Goal: Task Accomplishment & Management: Use online tool/utility

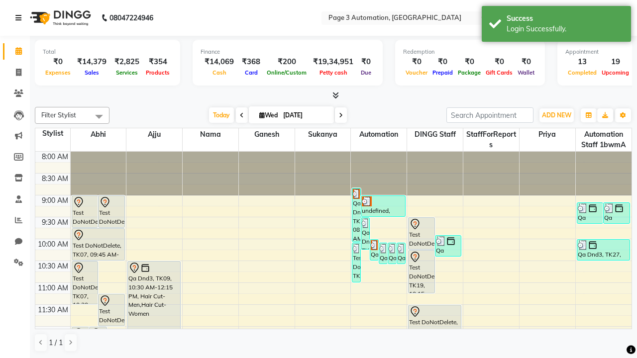
click at [20, 18] on icon at bounding box center [18, 17] width 6 height 7
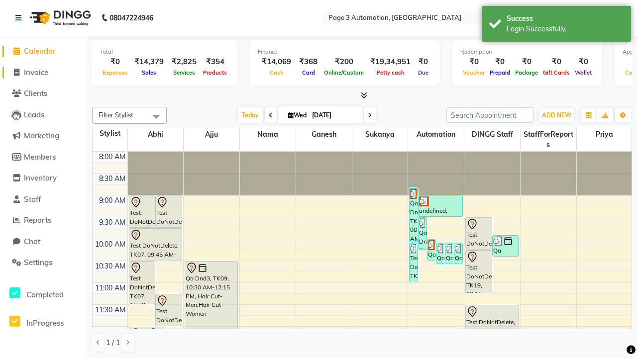
click at [43, 72] on span "Invoice" at bounding box center [36, 72] width 24 height 9
select select "2774"
select select "service"
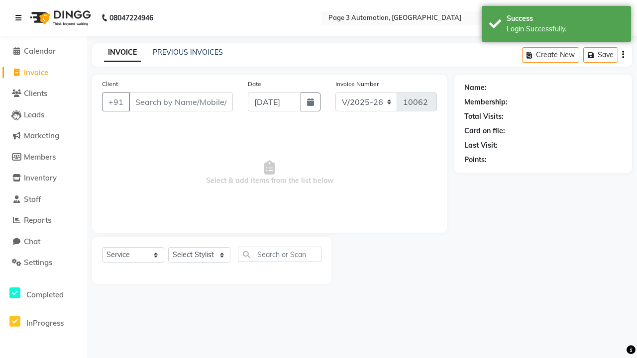
click at [20, 18] on icon at bounding box center [18, 17] width 6 height 7
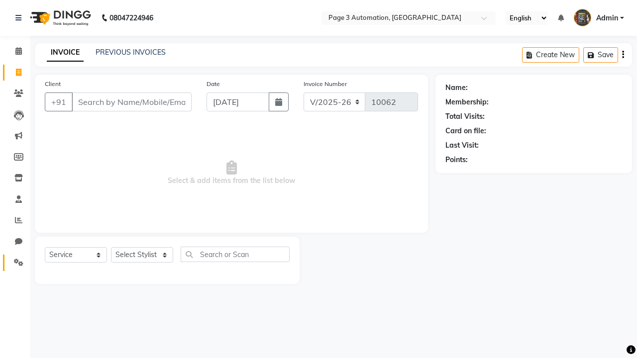
click at [15, 263] on icon at bounding box center [18, 262] width 9 height 7
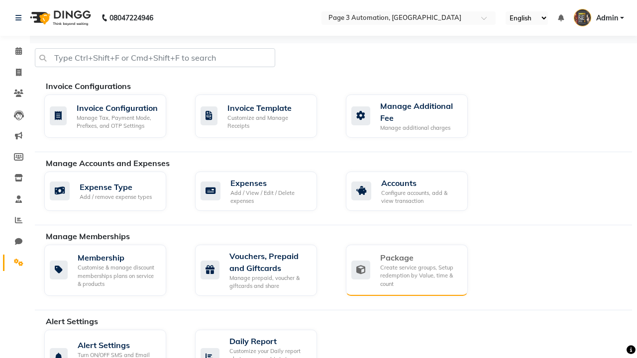
click at [420, 258] on div "Package" at bounding box center [420, 258] width 80 height 12
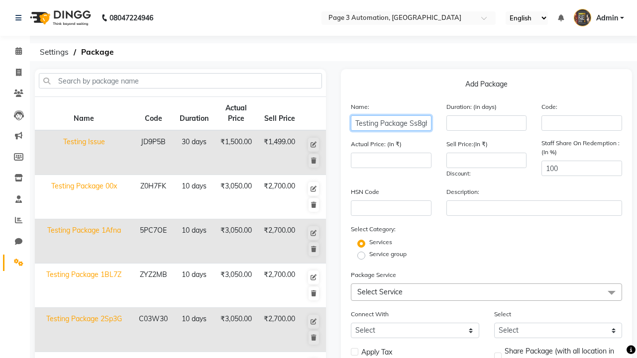
type input "Testing Package Ss8gh"
type input "10"
type input "3050"
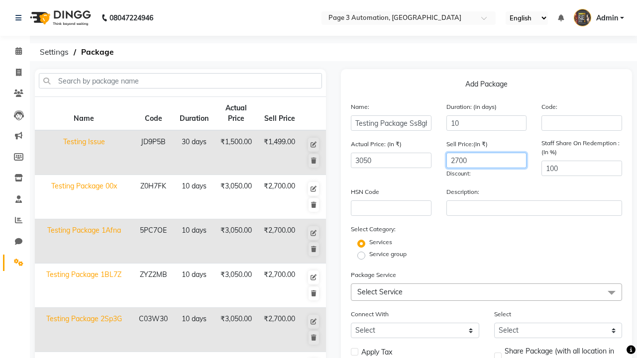
type input "2700"
click at [388, 254] on label "Service group" at bounding box center [387, 254] width 37 height 9
click at [368, 254] on input "Service group" at bounding box center [364, 255] width 6 height 6
radio input "true"
radio input "false"
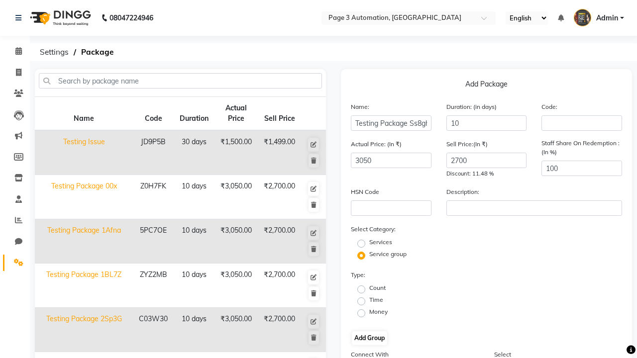
click at [377, 288] on label "Count" at bounding box center [377, 288] width 16 height 9
click at [368, 288] on input "Count" at bounding box center [364, 289] width 6 height 6
radio input "true"
click at [369, 338] on button "Add Group" at bounding box center [369, 339] width 35 height 14
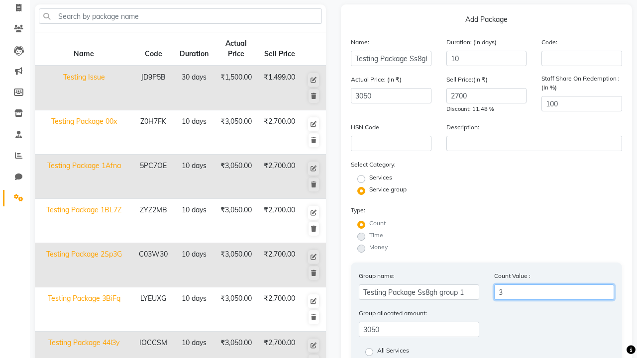
type input "3"
click at [393, 352] on label "All Services" at bounding box center [393, 352] width 32 height 12
click at [376, 352] on input "All Services" at bounding box center [372, 351] width 6 height 6
radio input "true"
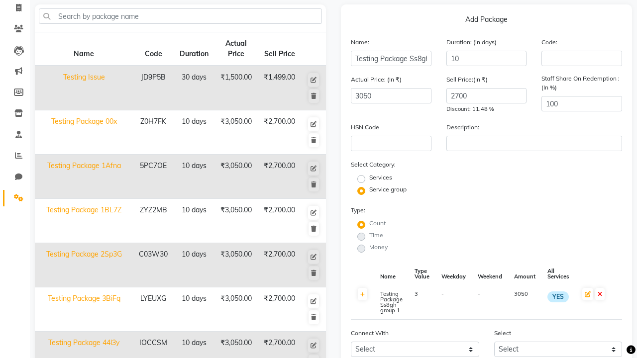
scroll to position [262, 0]
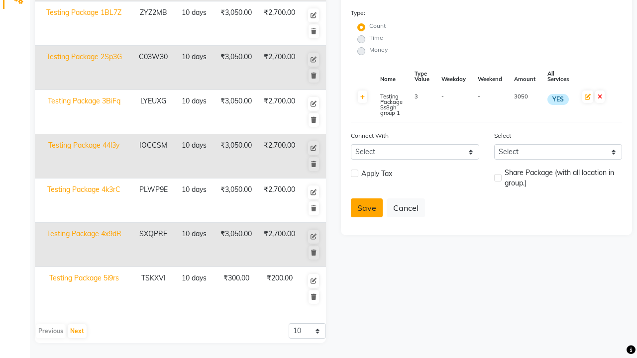
click at [367, 208] on button "Save" at bounding box center [367, 208] width 32 height 19
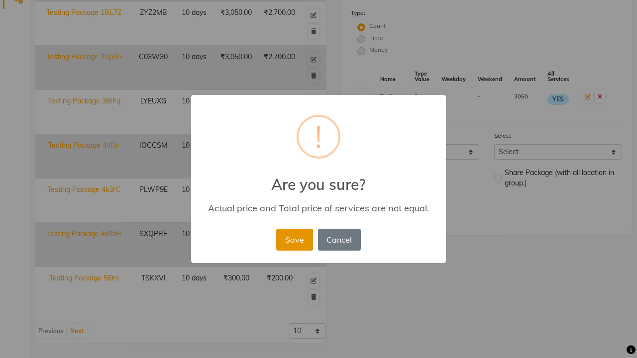
click at [294, 239] on button "Save" at bounding box center [294, 240] width 36 height 22
radio input "true"
radio input "false"
select select
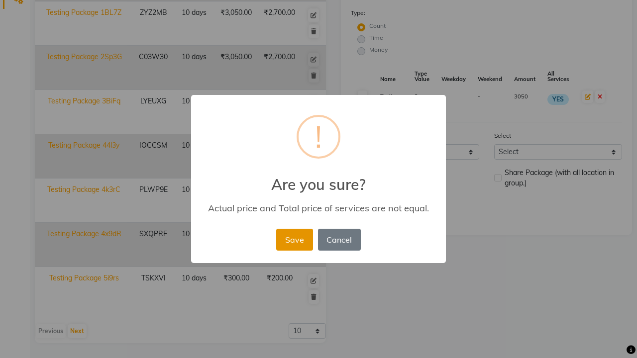
checkbox input "false"
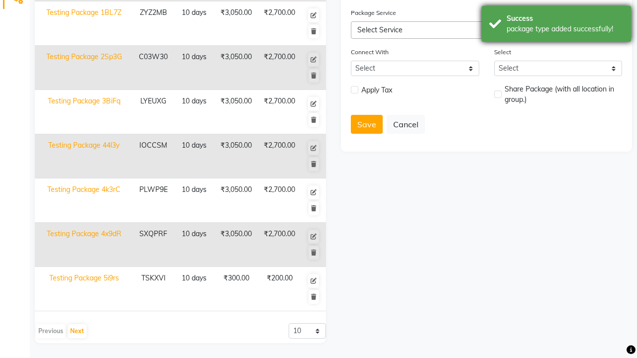
click at [557, 25] on div "package type added successfully!" at bounding box center [565, 29] width 117 height 10
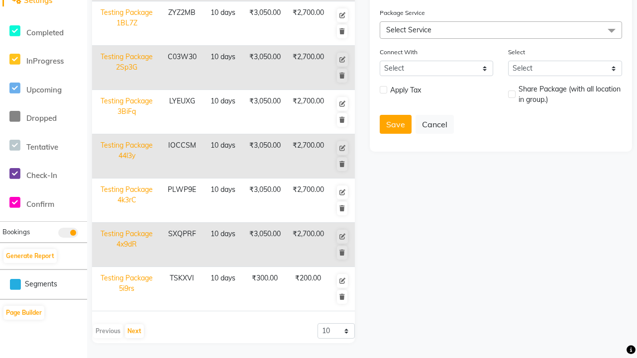
scroll to position [0, 0]
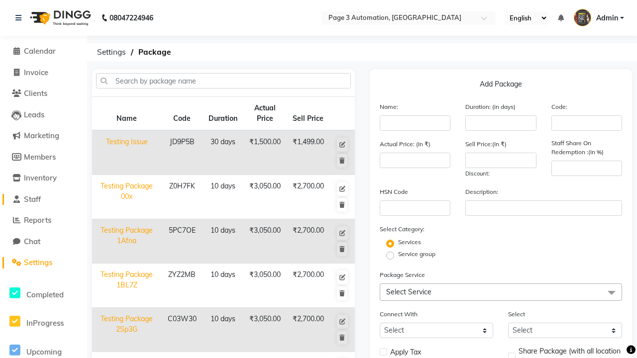
click at [43, 199] on link "Staff" at bounding box center [43, 199] width 82 height 11
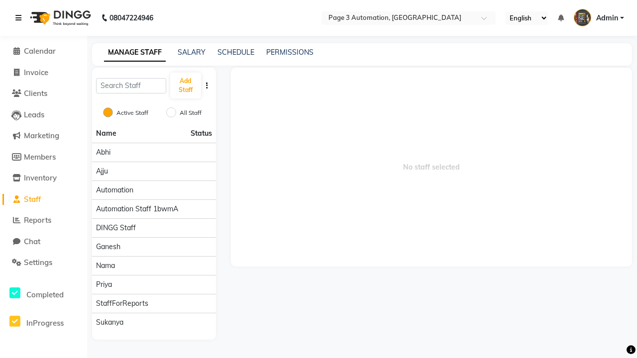
click at [20, 18] on icon at bounding box center [18, 17] width 6 height 7
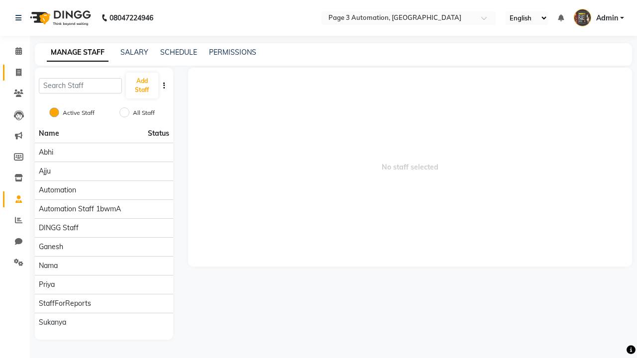
click at [15, 72] on span at bounding box center [18, 72] width 17 height 11
select select "service"
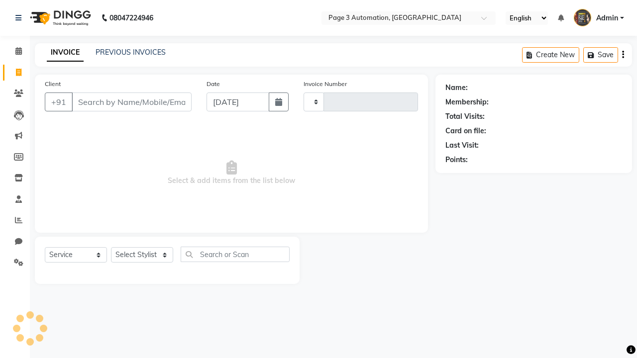
type input "10062"
select select "2774"
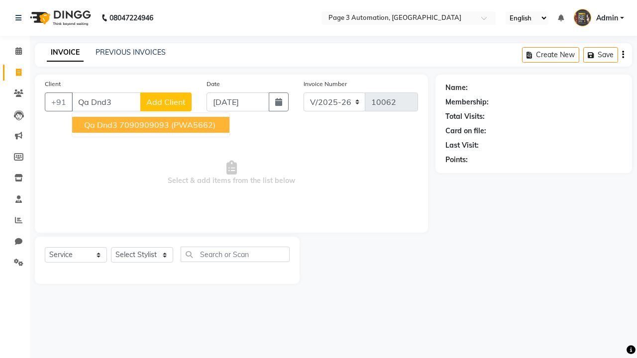
click at [152, 125] on ngb-highlight "7090909093" at bounding box center [144, 125] width 50 height 10
type input "7090909093"
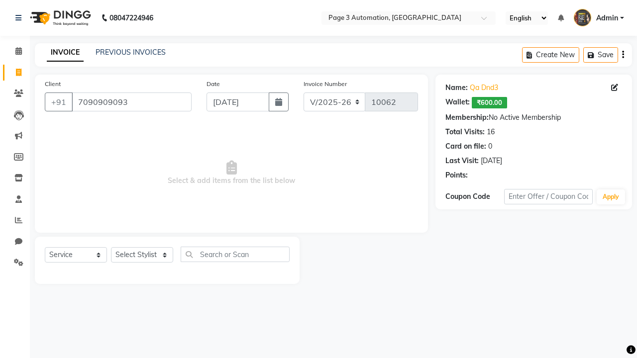
select select "package"
select select "93067"
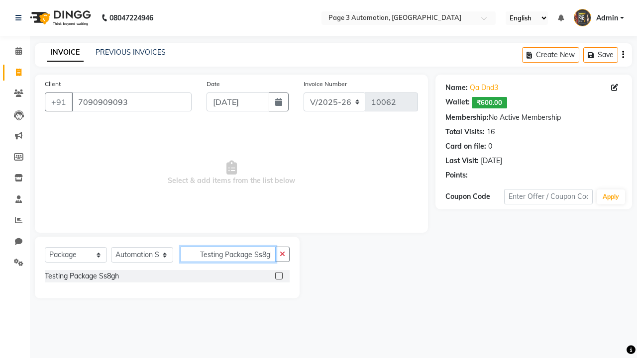
type input "Testing Package Ss8gh"
click at [279, 276] on label at bounding box center [278, 275] width 7 height 7
click at [279, 276] on input "checkbox" at bounding box center [278, 276] width 6 height 6
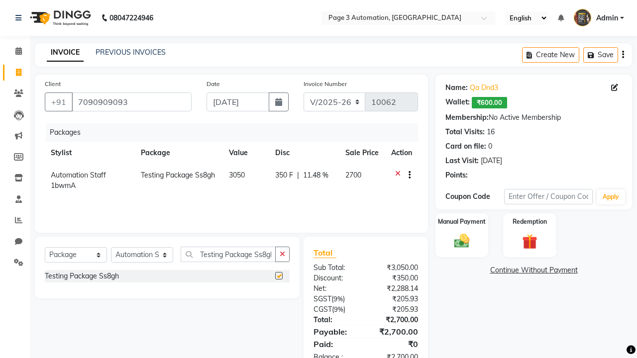
checkbox input "false"
click at [462, 222] on label "Manual Payment" at bounding box center [462, 221] width 50 height 9
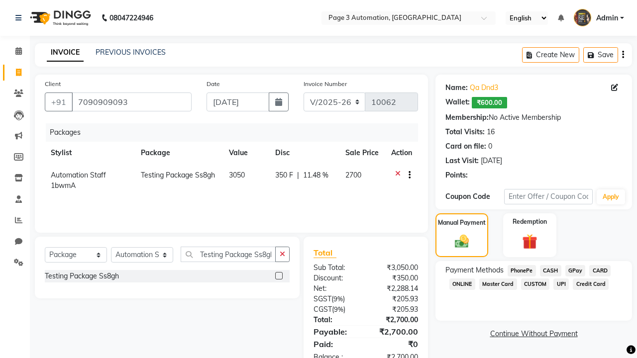
click at [551, 271] on span "CASH" at bounding box center [550, 270] width 21 height 11
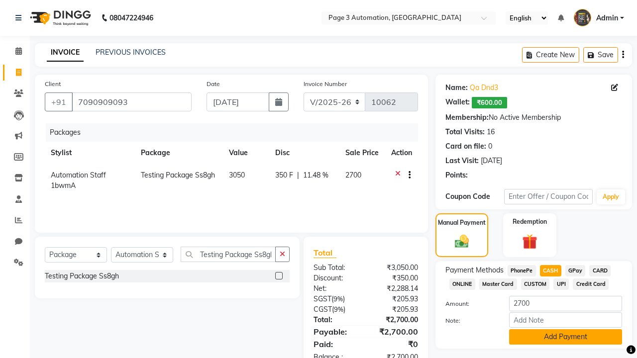
click at [565, 337] on button "Add Payment" at bounding box center [565, 337] width 113 height 15
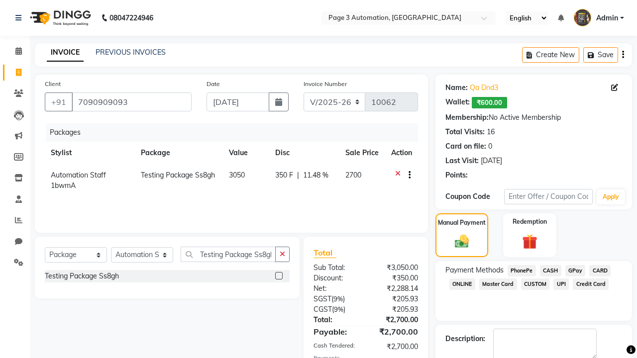
checkbox input "false"
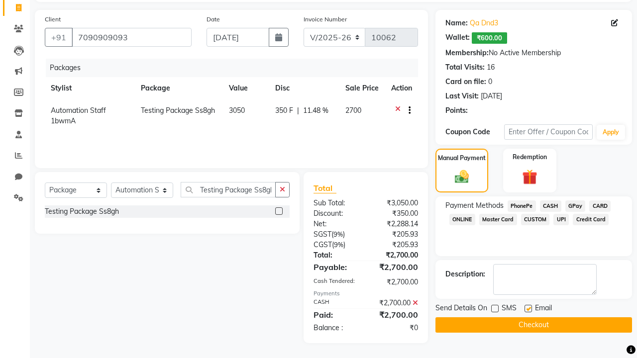
click at [528, 309] on label at bounding box center [528, 308] width 7 height 7
click at [528, 309] on input "checkbox" at bounding box center [528, 309] width 6 height 6
checkbox input "false"
click at [534, 325] on button "Checkout" at bounding box center [534, 325] width 197 height 15
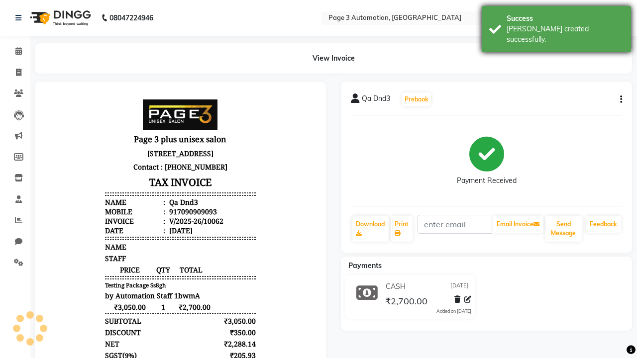
click at [557, 25] on div "[PERSON_NAME] created successfully." at bounding box center [565, 34] width 117 height 21
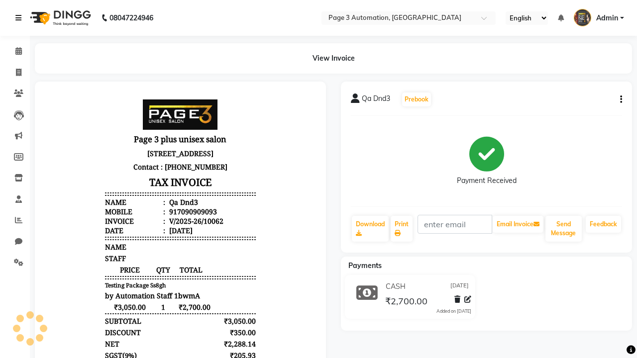
click at [20, 18] on icon at bounding box center [18, 17] width 6 height 7
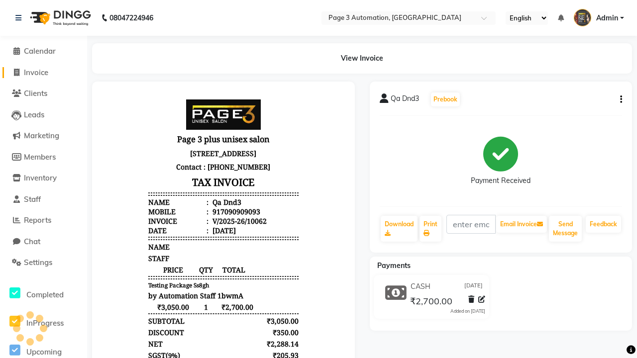
click at [43, 72] on span "Invoice" at bounding box center [36, 72] width 24 height 9
select select "2774"
select select "service"
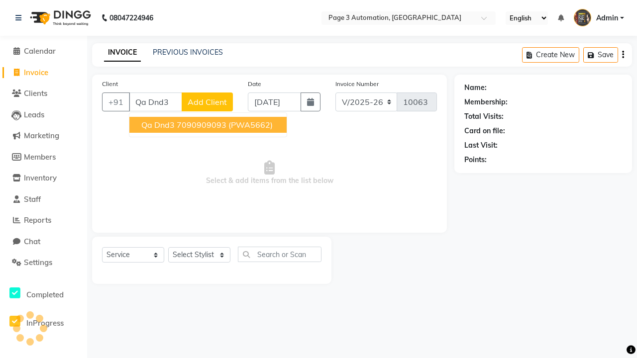
click at [209, 125] on ngb-highlight "7090909093" at bounding box center [202, 125] width 50 height 10
type input "7090909093"
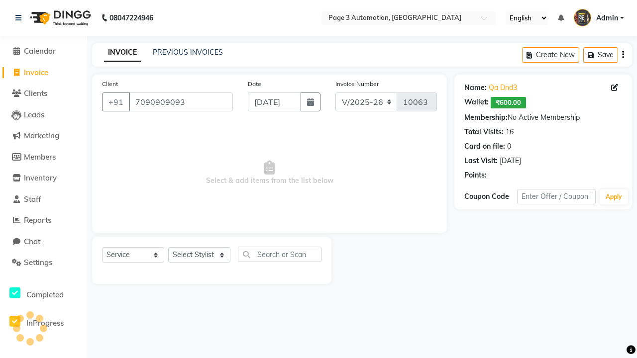
select select "93067"
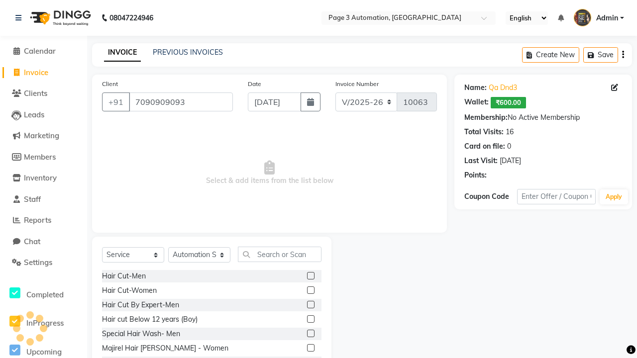
click at [310, 320] on label at bounding box center [310, 319] width 7 height 7
click at [310, 320] on input "checkbox" at bounding box center [310, 320] width 6 height 6
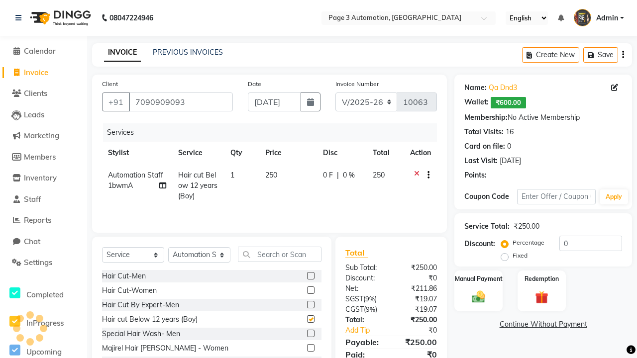
checkbox input "false"
click at [542, 279] on label "Redemption" at bounding box center [542, 278] width 36 height 9
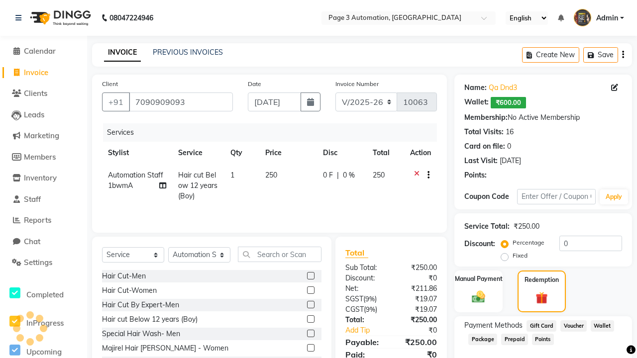
click at [483, 339] on span "Package" at bounding box center [482, 339] width 29 height 11
